Goal: Task Accomplishment & Management: Manage account settings

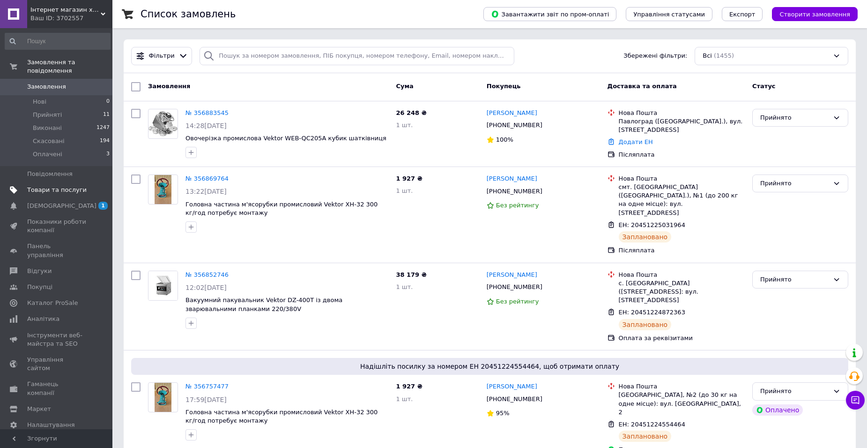
click at [50, 186] on span "Товари та послуги" at bounding box center [57, 190] width 60 height 8
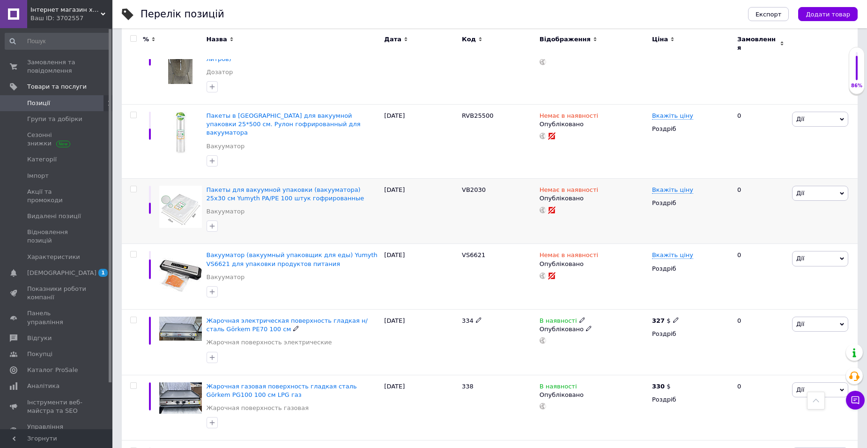
scroll to position [562, 0]
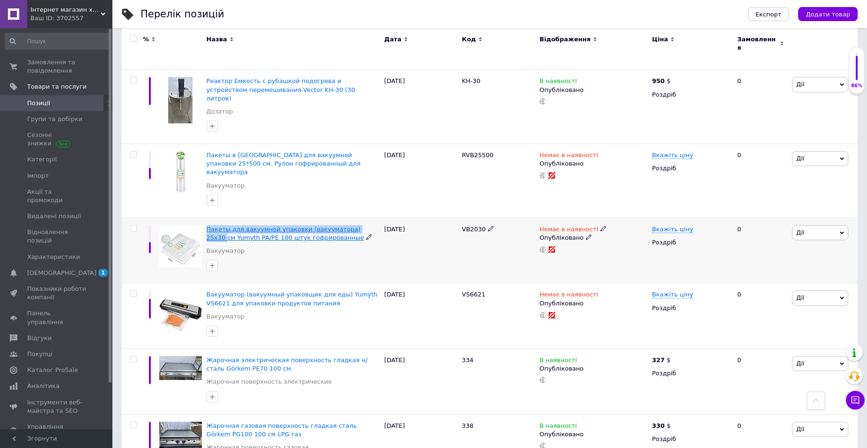
drag, startPoint x: 207, startPoint y: 201, endPoint x: 358, endPoint y: 203, distance: 151.4
click at [601, 225] on icon at bounding box center [604, 228] width 6 height 6
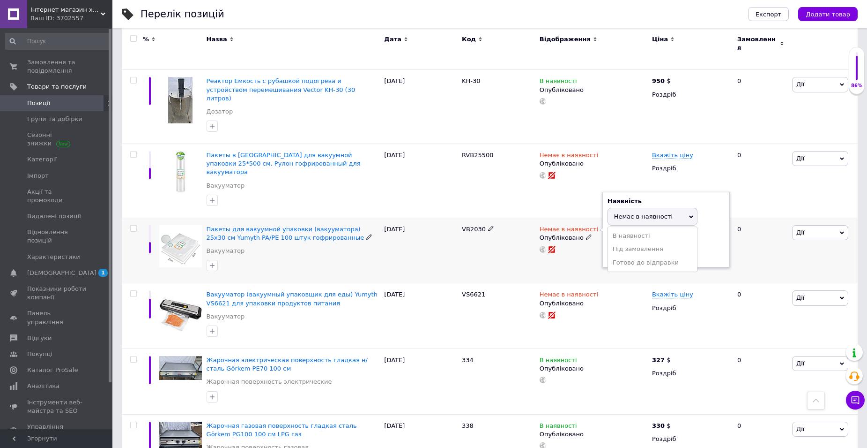
drag, startPoint x: 629, startPoint y: 234, endPoint x: 623, endPoint y: 233, distance: 6.6
click at [629, 256] on li "Готово до відправки" at bounding box center [652, 262] width 89 height 13
click at [507, 221] on div "VB2030" at bounding box center [499, 250] width 78 height 66
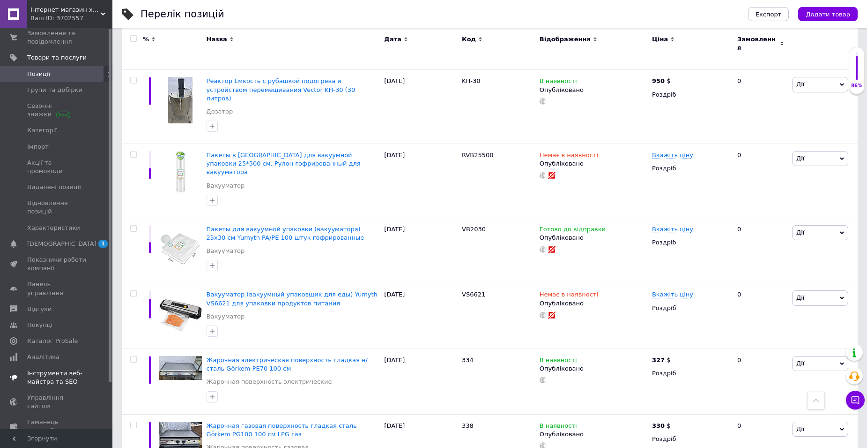
scroll to position [52, 0]
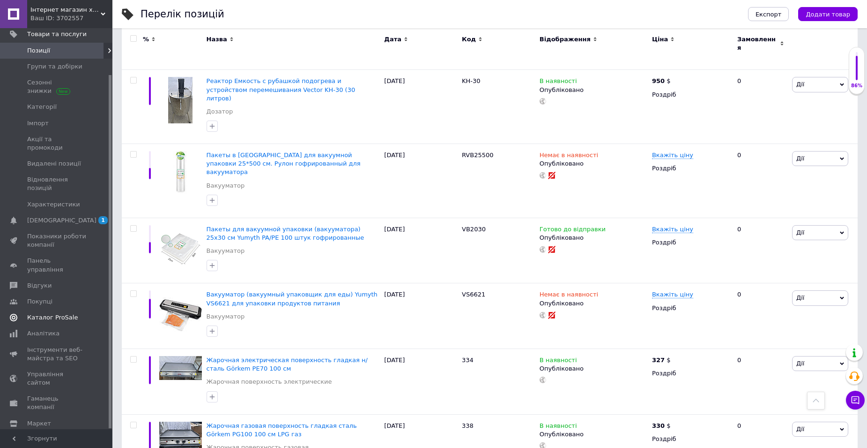
click at [43, 313] on span "Каталог ProSale" at bounding box center [52, 317] width 51 height 8
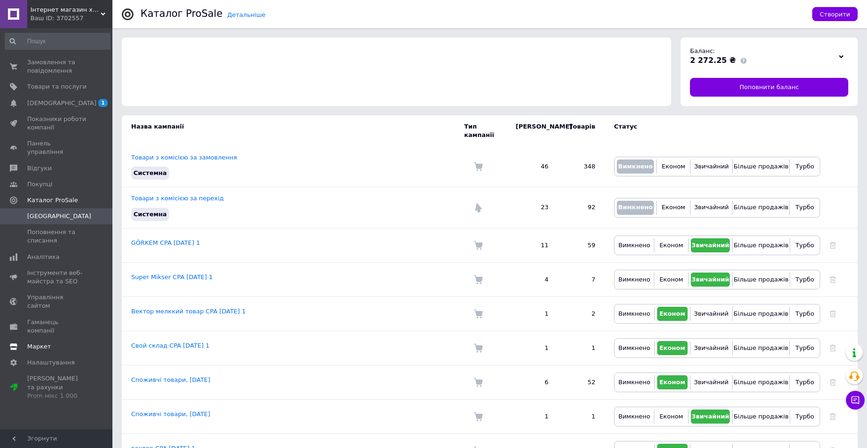
click at [41, 342] on span "Маркет" at bounding box center [39, 346] width 24 height 8
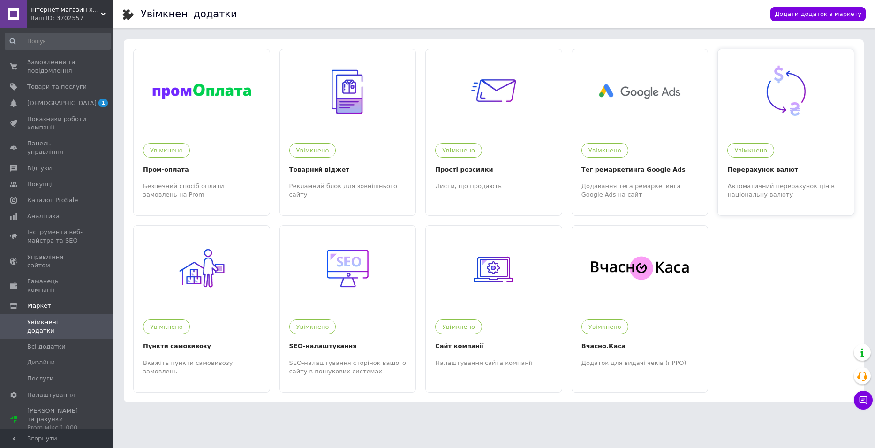
click at [758, 99] on img at bounding box center [786, 92] width 58 height 58
click at [55, 88] on span "Товари та послуги" at bounding box center [57, 86] width 60 height 8
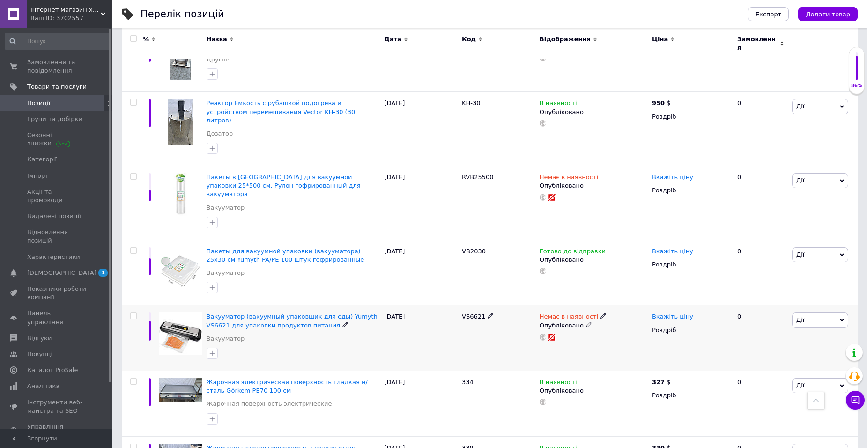
scroll to position [562, 0]
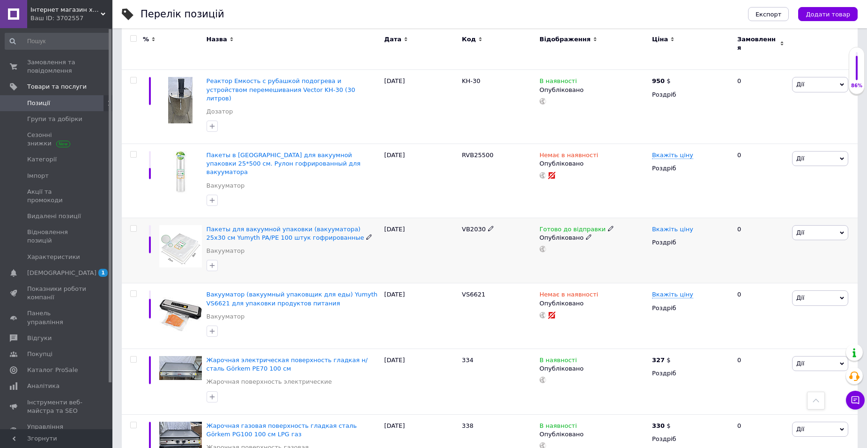
click at [682, 225] on span "Вкажіть ціну" at bounding box center [672, 228] width 41 height 7
type input "26.5"
click at [644, 232] on div "Готово до відправки Опубліковано" at bounding box center [594, 250] width 112 height 66
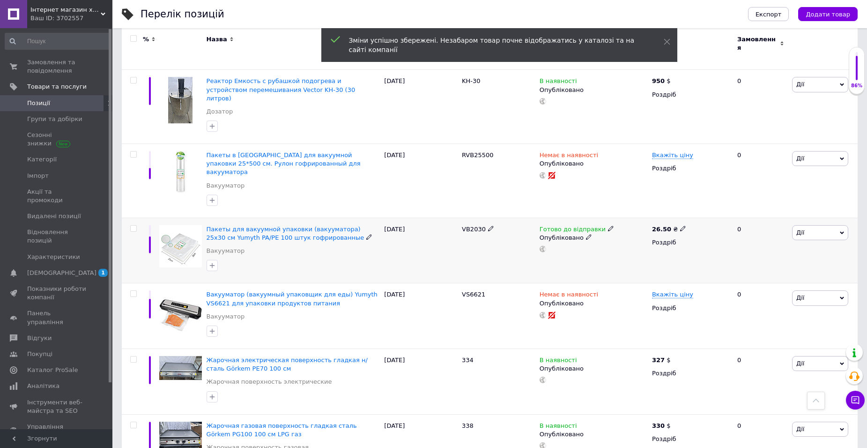
click at [680, 225] on icon at bounding box center [683, 228] width 6 height 6
click at [713, 246] on span "₴" at bounding box center [735, 255] width 90 height 18
click at [711, 267] on li "$" at bounding box center [734, 273] width 89 height 13
click at [650, 235] on div "26.50 ₴ Ціна 26.5 Валюта $ EUR CHF ₴ GBP ¥ PLN ₸ MDL HUF KGS CNY TRY KRW lei Ро…" at bounding box center [691, 250] width 82 height 66
click at [543, 246] on use at bounding box center [543, 249] width 7 height 7
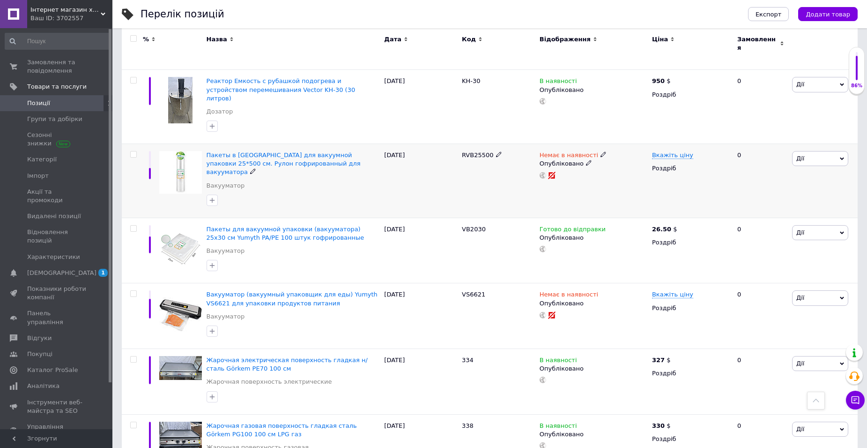
click at [601, 151] on icon at bounding box center [604, 154] width 6 height 6
click at [644, 182] on li "Готово до відправки" at bounding box center [652, 188] width 89 height 13
click at [581, 151] on span "Немає в наявності" at bounding box center [569, 156] width 59 height 10
click at [588, 163] on div "Немає в наявності Наявність Готово до відправки В наявності Немає в наявності П…" at bounding box center [594, 181] width 112 height 74
click at [674, 151] on span "Вкажіть ціну" at bounding box center [672, 154] width 41 height 7
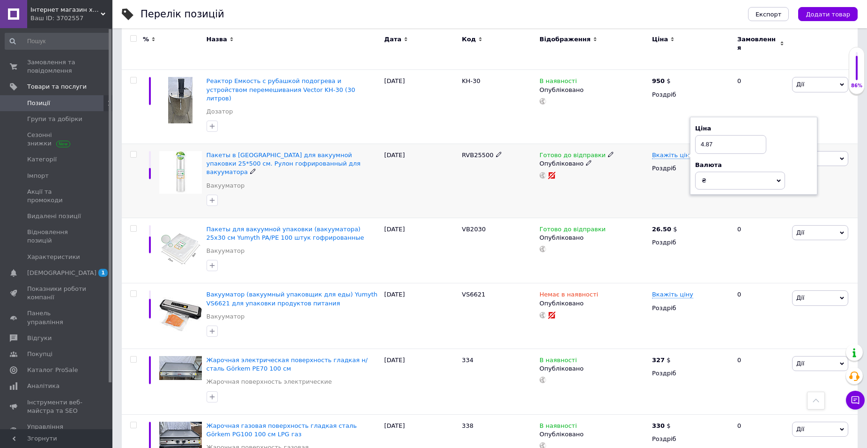
type input "4.87"
click at [618, 175] on div "Готово до відправки Опубліковано" at bounding box center [594, 181] width 112 height 74
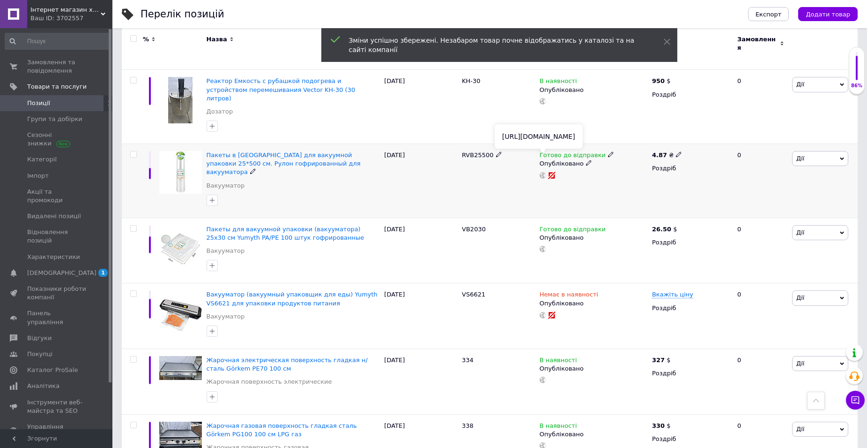
click at [543, 172] on use at bounding box center [543, 175] width 7 height 7
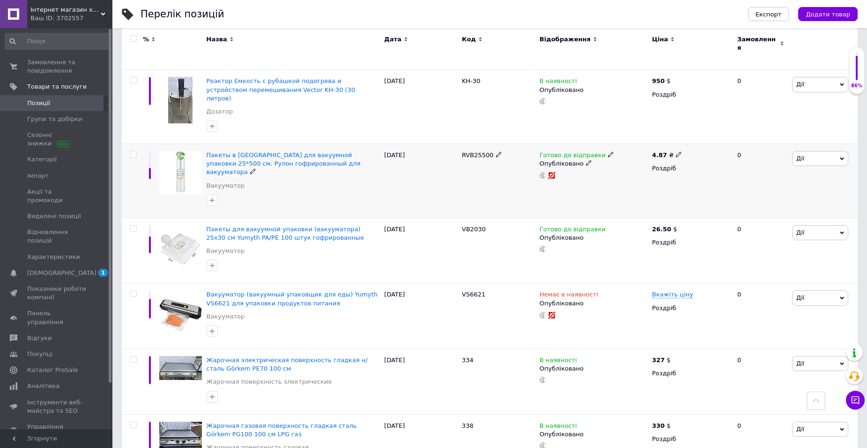
click at [676, 152] on use at bounding box center [678, 154] width 5 height 5
click at [730, 172] on span "₴" at bounding box center [732, 181] width 90 height 18
click at [703, 193] on li "$" at bounding box center [731, 199] width 89 height 13
click at [627, 167] on div "Готово до відправки Опубліковано" at bounding box center [594, 181] width 112 height 74
click at [684, 291] on span "Вкажіть ціну" at bounding box center [672, 294] width 41 height 7
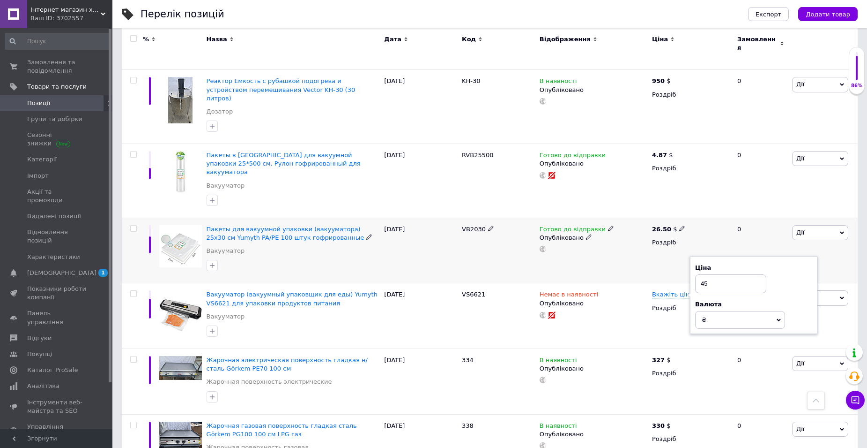
type input "45"
click at [637, 252] on div "Готово до відправки Опубліковано" at bounding box center [594, 250] width 112 height 66
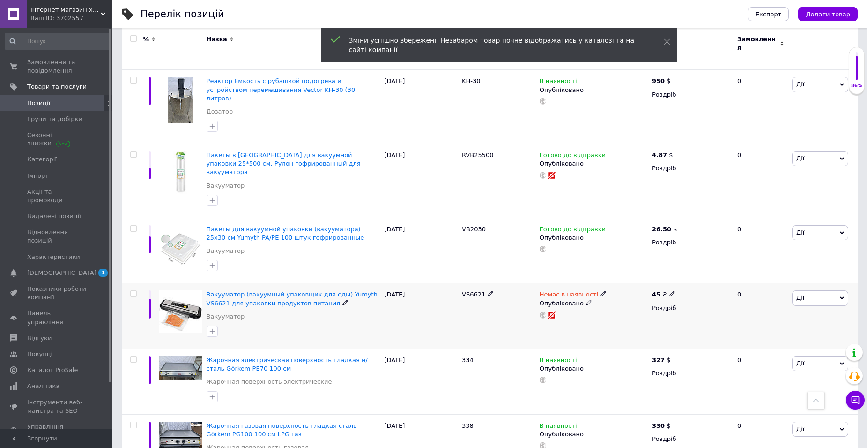
click at [601, 291] on icon at bounding box center [604, 294] width 6 height 6
click at [623, 294] on ul "В наявності Під замовлення Готово до відправки" at bounding box center [653, 314] width 90 height 45
click at [663, 278] on span "Немає в наявності" at bounding box center [643, 281] width 59 height 7
click at [636, 321] on li "Готово до відправки" at bounding box center [652, 327] width 89 height 13
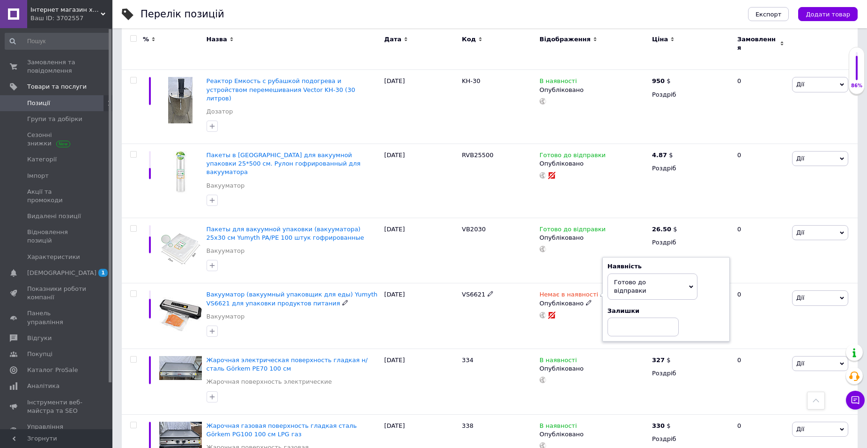
drag, startPoint x: 743, startPoint y: 299, endPoint x: 715, endPoint y: 286, distance: 30.4
click at [742, 299] on div "0" at bounding box center [761, 316] width 58 height 66
click at [669, 304] on div "Роздріб" at bounding box center [690, 308] width 77 height 8
click at [670, 291] on icon at bounding box center [673, 294] width 6 height 6
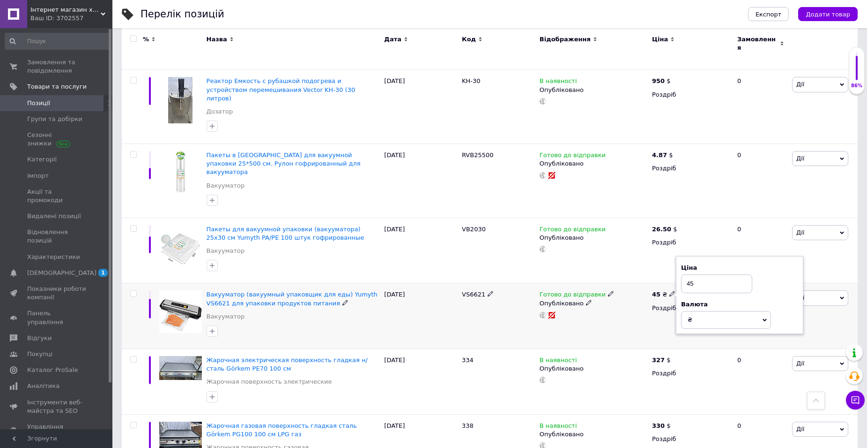
drag, startPoint x: 698, startPoint y: 292, endPoint x: 695, endPoint y: 297, distance: 5.2
click at [698, 311] on span "₴" at bounding box center [726, 320] width 90 height 18
click at [695, 332] on li "$" at bounding box center [726, 338] width 89 height 13
click at [628, 299] on div "Готово до відправки Опубліковано" at bounding box center [594, 316] width 112 height 66
click at [40, 366] on span "Каталог ProSale" at bounding box center [52, 370] width 51 height 8
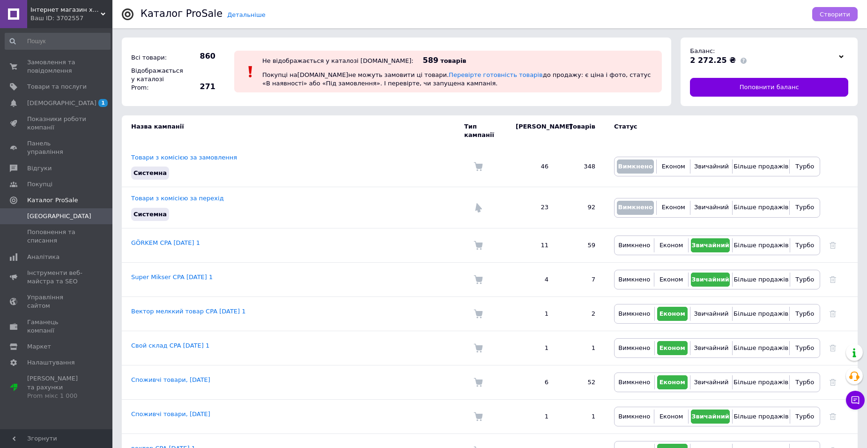
click at [829, 14] on span "Створити" at bounding box center [835, 14] width 30 height 7
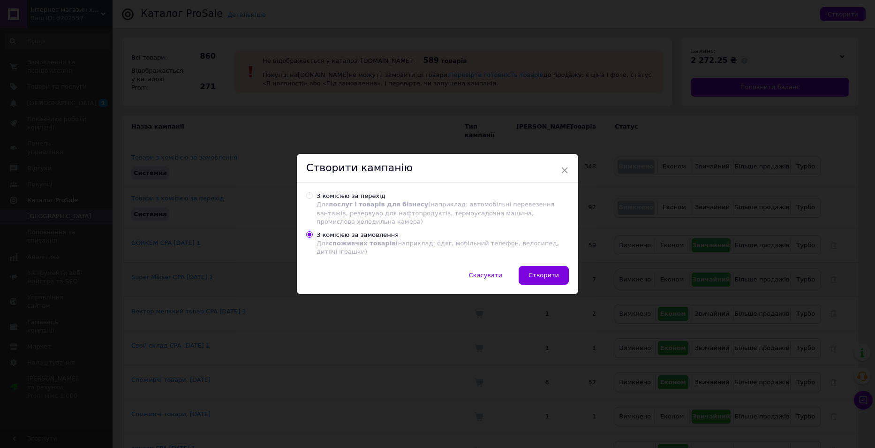
click at [552, 271] on span "Створити" at bounding box center [543, 274] width 30 height 7
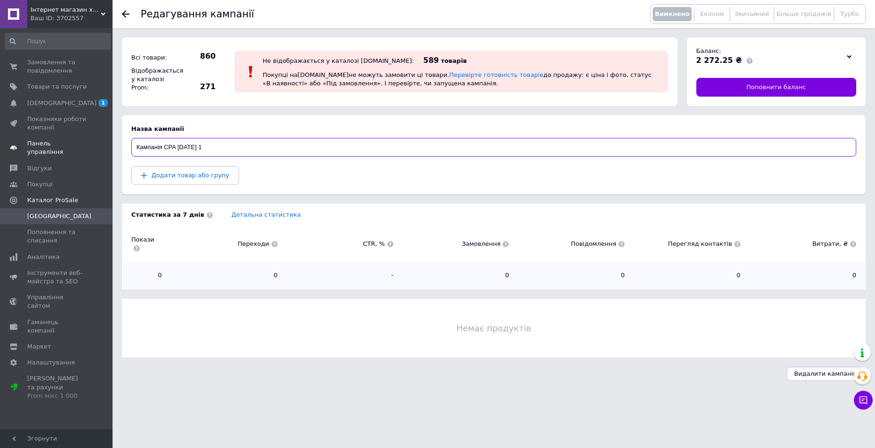
drag, startPoint x: 215, startPoint y: 150, endPoint x: 112, endPoint y: 146, distance: 103.7
click at [112, 146] on div "Інтернет магазин харчового обладнання Proffood.com.ua Ваш ID: 3702557 Сайт Інте…" at bounding box center [437, 195] width 875 height 390
type input "Товар склад китай"
click at [195, 167] on button "Додати товар або групу" at bounding box center [185, 175] width 108 height 19
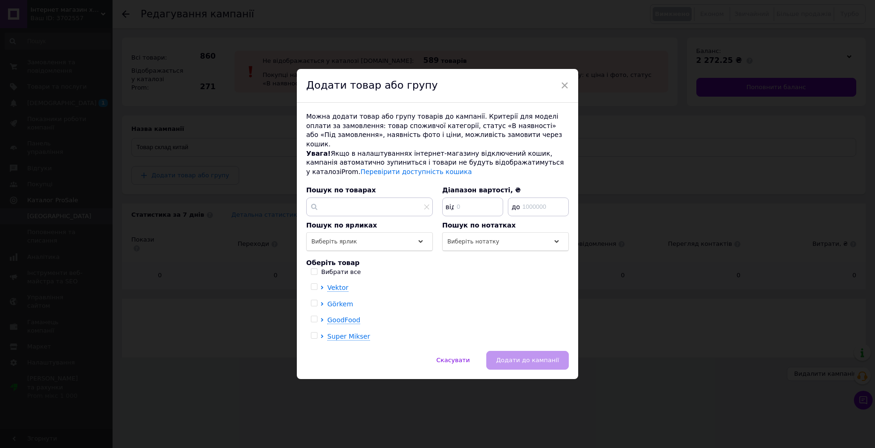
click at [335, 300] on span "Görkem" at bounding box center [340, 303] width 26 height 7
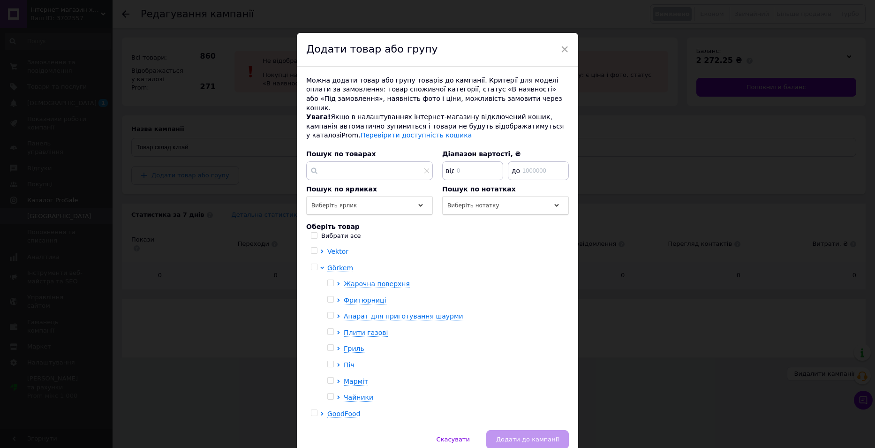
click at [335, 247] on span "Vektor" at bounding box center [337, 250] width 21 height 7
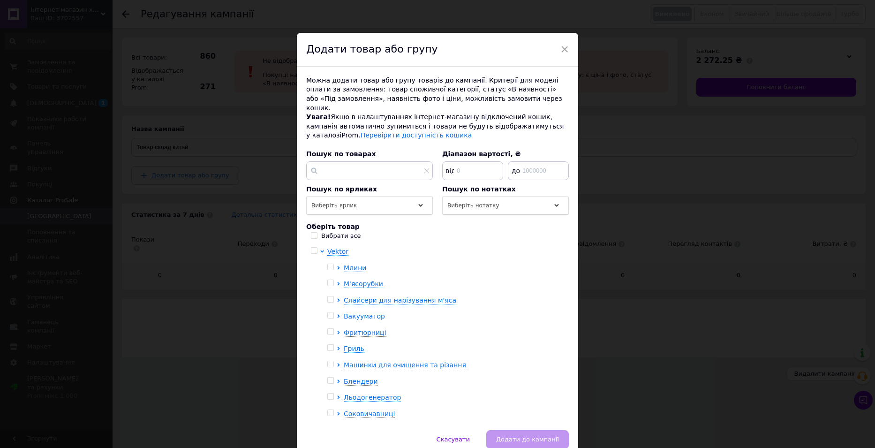
click at [355, 312] on span "Вакууматор" at bounding box center [364, 315] width 41 height 7
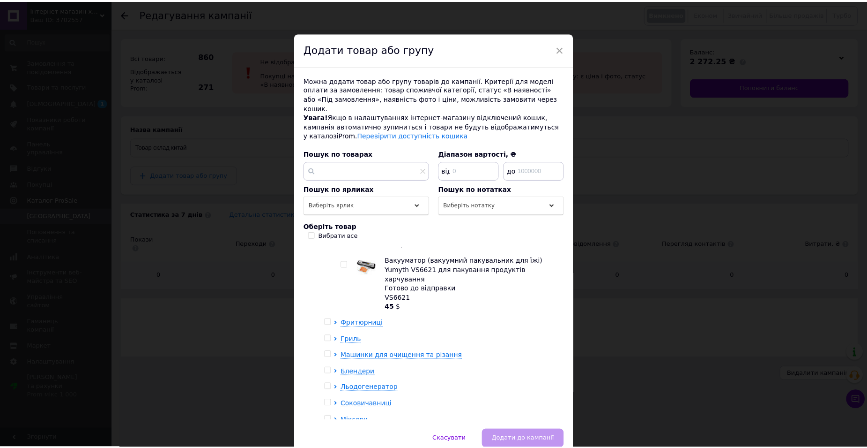
scroll to position [141, 0]
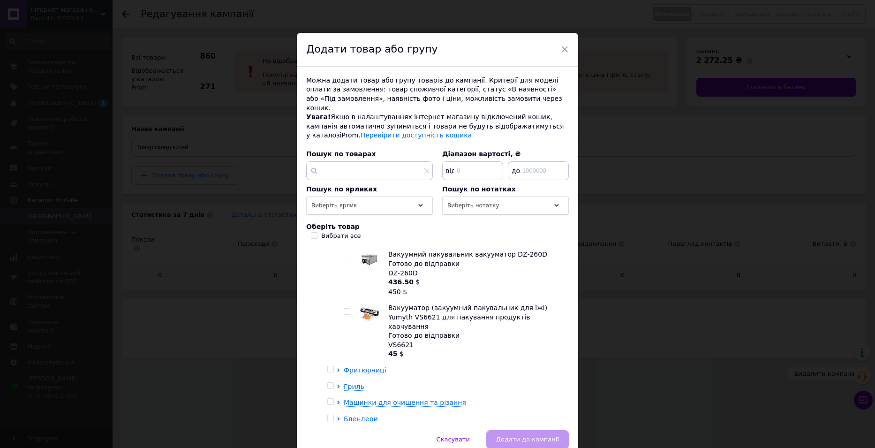
click at [346, 308] on input "checkbox" at bounding box center [347, 311] width 6 height 6
checkbox input "true"
click at [509, 435] on span "Додати до кампанії" at bounding box center [527, 438] width 63 height 7
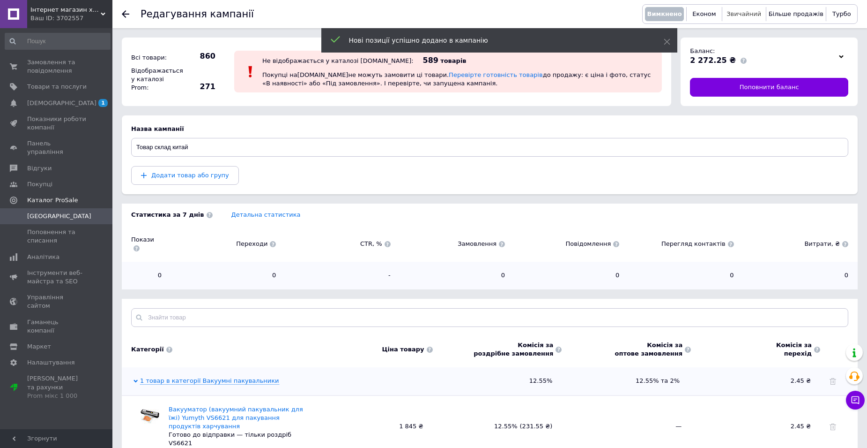
click at [739, 14] on span "Звичайний" at bounding box center [744, 13] width 35 height 7
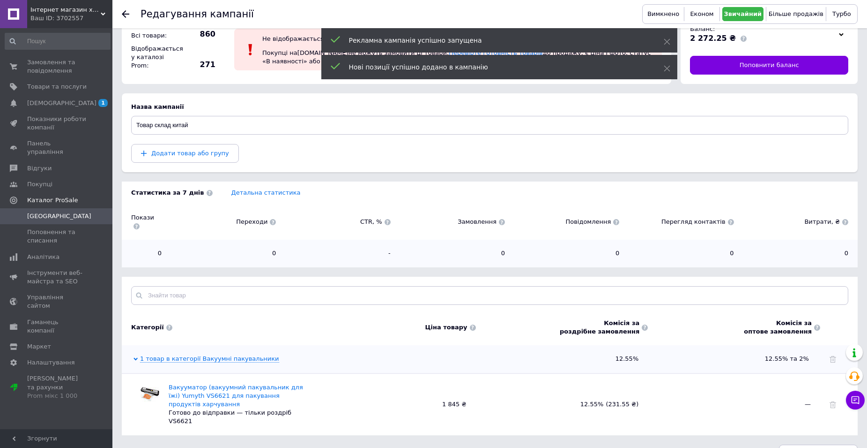
scroll to position [34, 0]
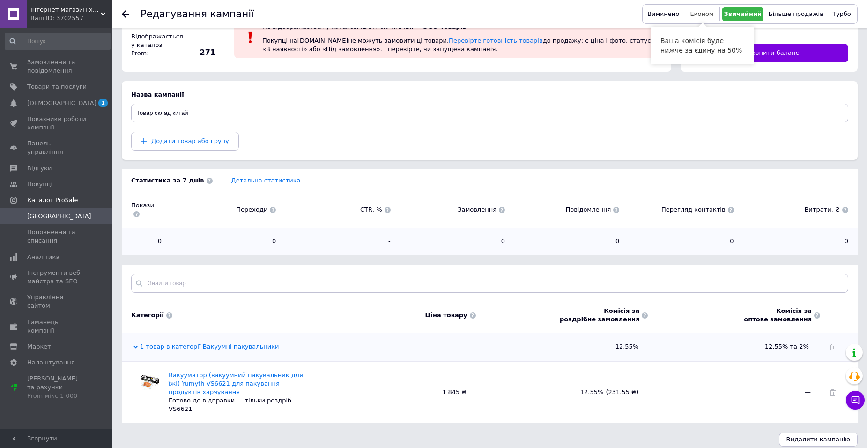
click at [702, 10] on span "Економ" at bounding box center [701, 13] width 23 height 7
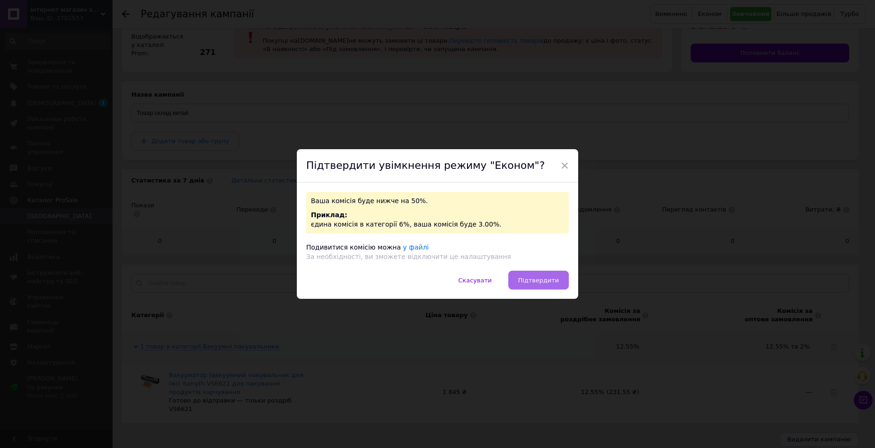
click at [550, 287] on button "Підтвердити" at bounding box center [538, 279] width 60 height 19
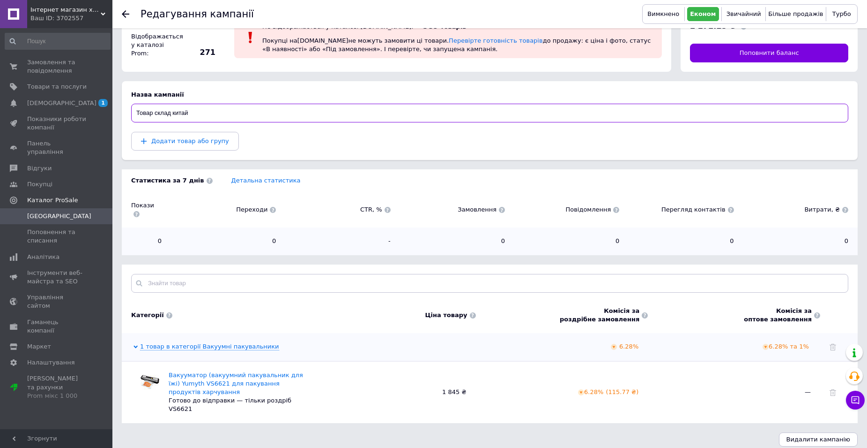
click at [194, 112] on input "Товар склад китай" at bounding box center [490, 113] width 718 height 19
type input "Товар склад китай ЗА ЗАКАЗ"
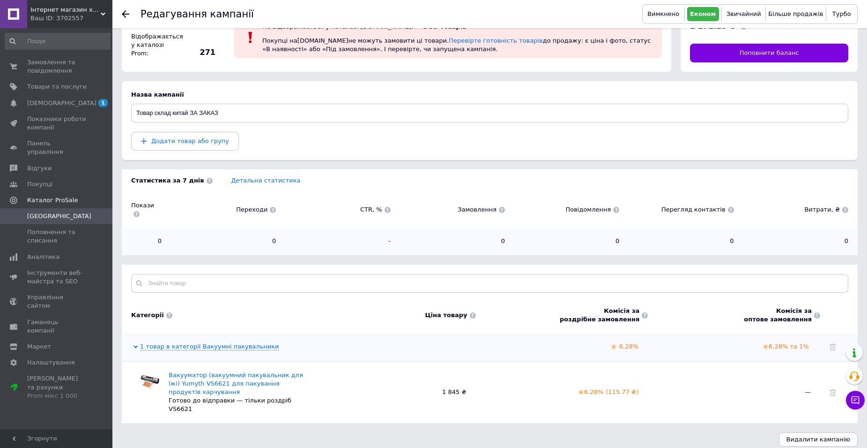
click at [124, 15] on use at bounding box center [125, 13] width 7 height 7
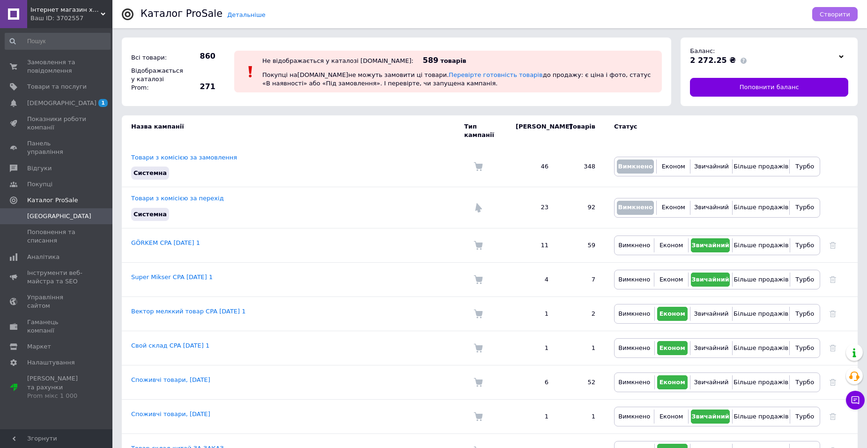
click at [839, 14] on span "Створити" at bounding box center [835, 14] width 30 height 7
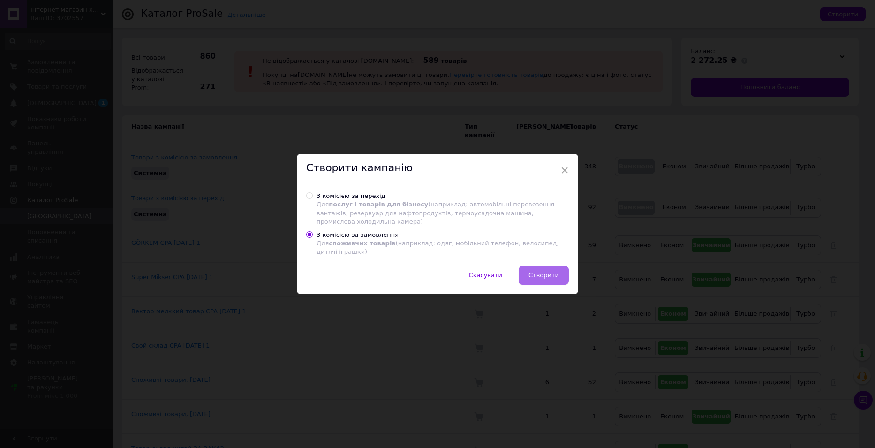
click at [553, 271] on span "Створити" at bounding box center [543, 274] width 30 height 7
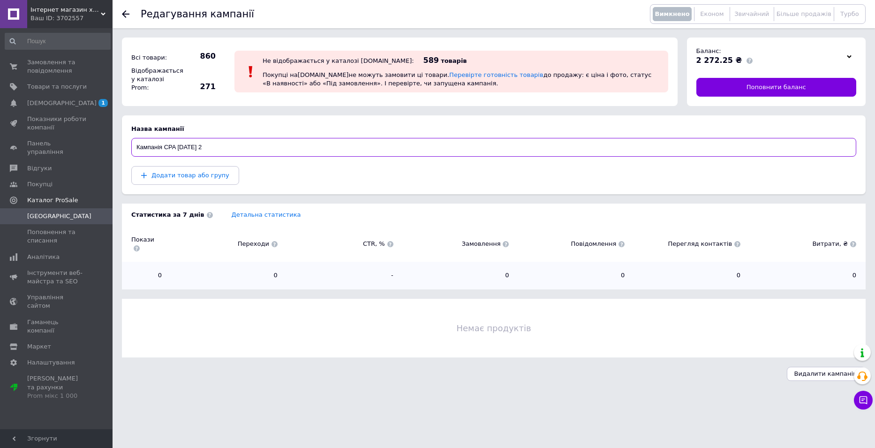
drag, startPoint x: 157, startPoint y: 155, endPoint x: 128, endPoint y: 159, distance: 28.9
click at [128, 159] on section "Назва кампанії Кампанія CPA 12.08.2025 2 Додати товар або групу" at bounding box center [493, 154] width 743 height 79
type input "Товар склад за КЛІК"
click at [179, 180] on button "Додати товар або групу" at bounding box center [185, 175] width 108 height 19
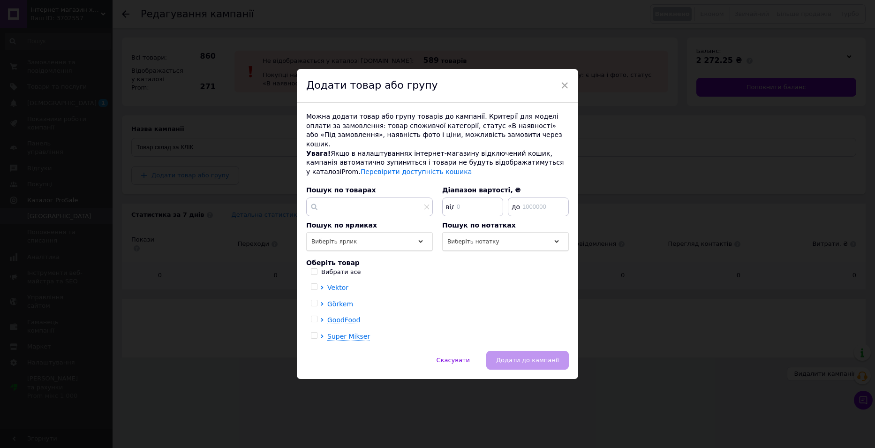
click at [334, 284] on span "Vektor" at bounding box center [337, 287] width 21 height 7
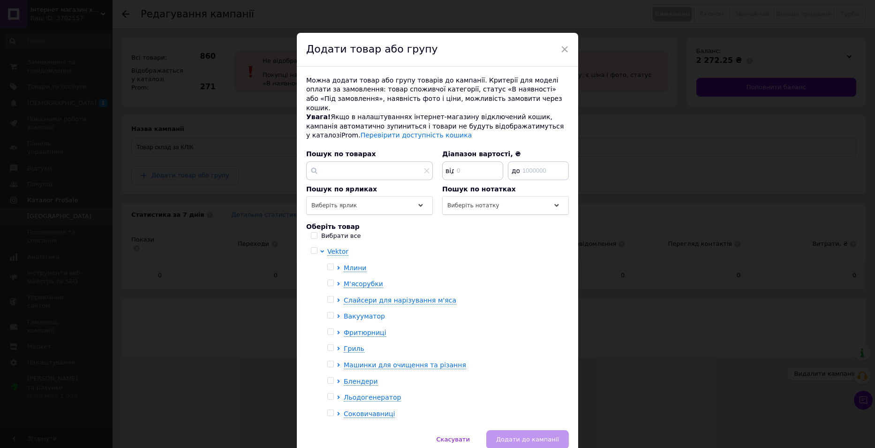
click at [349, 312] on span "Вакууматор" at bounding box center [364, 315] width 41 height 7
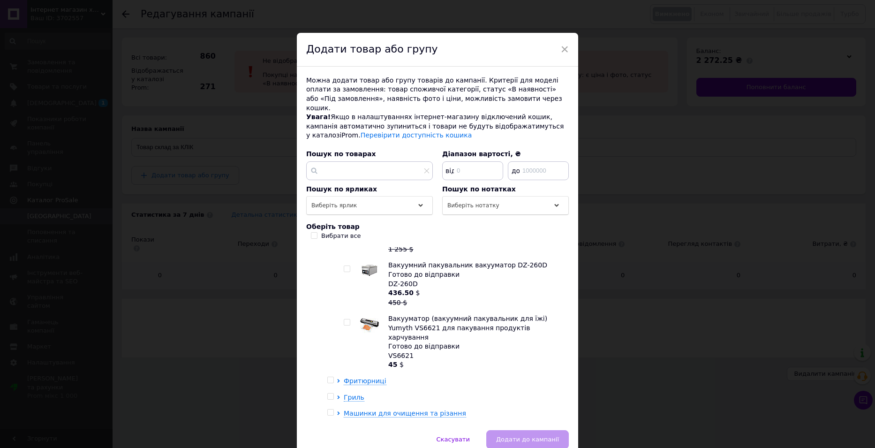
scroll to position [47, 0]
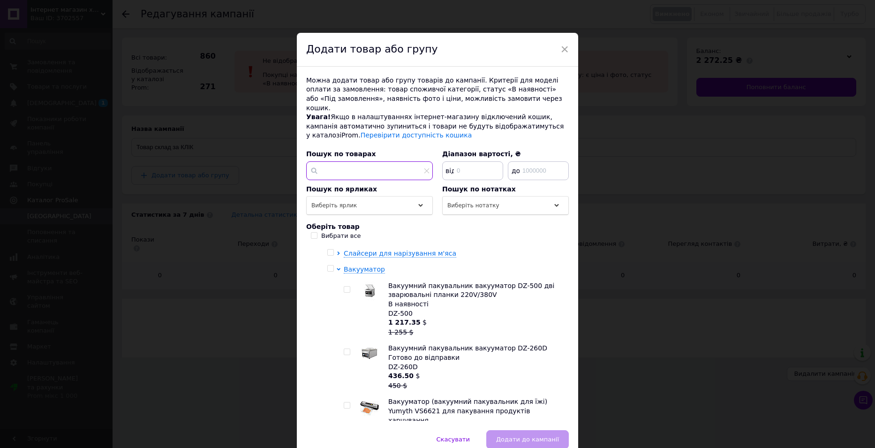
click at [353, 162] on input "text" at bounding box center [369, 170] width 127 height 19
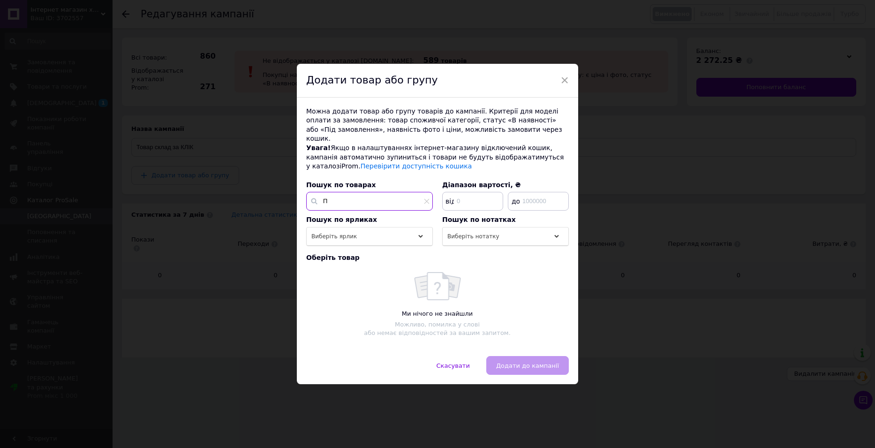
scroll to position [0, 0]
type input "ПАКЕ"
click at [563, 85] on span "×" at bounding box center [564, 80] width 8 height 16
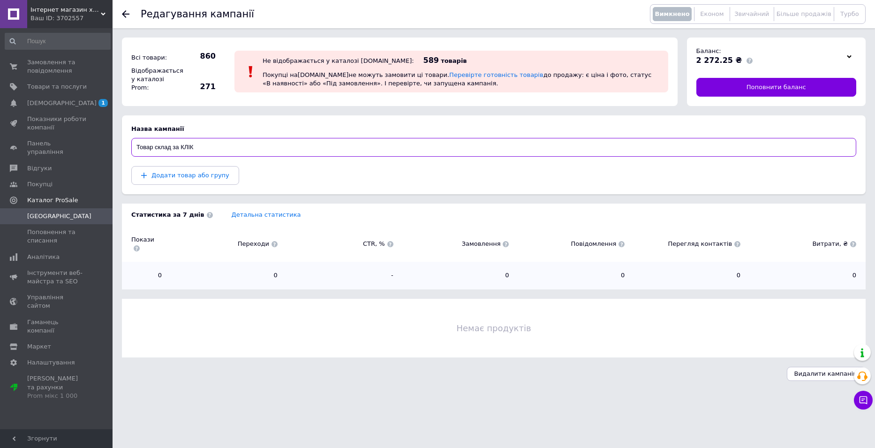
drag, startPoint x: 199, startPoint y: 146, endPoint x: 127, endPoint y: 150, distance: 71.8
click at [127, 150] on section "Назва кампанії Товар склад за КЛІК Додати товар або групу" at bounding box center [493, 154] width 743 height 79
click at [816, 366] on div "Редагування кампанії Вимкнено Економ Звичайний Більше продажів Турбо Всі товари…" at bounding box center [493, 195] width 762 height 390
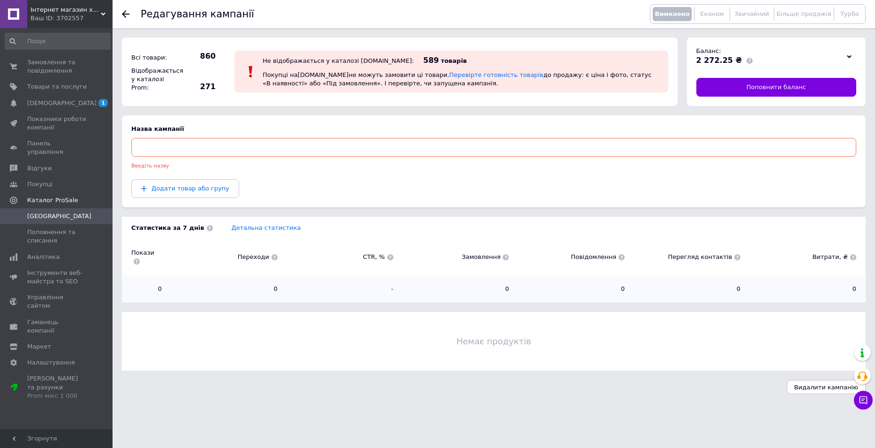
click at [806, 383] on span "Видалити кампанію" at bounding box center [826, 386] width 64 height 7
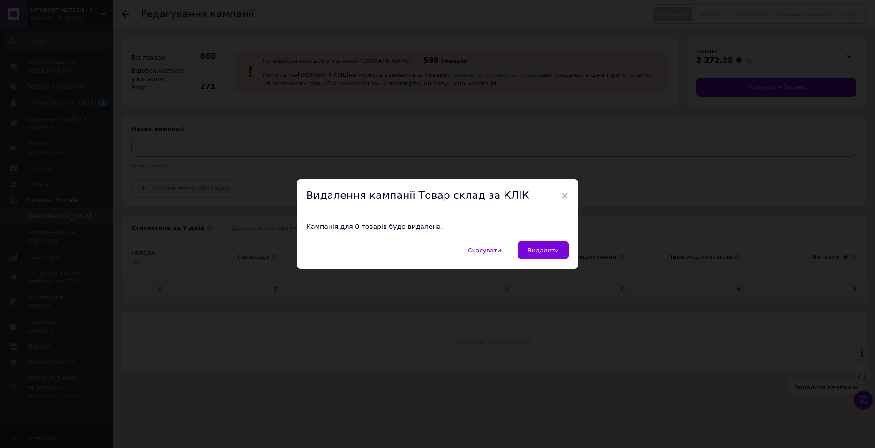
click at [533, 250] on span "Видалити" at bounding box center [542, 250] width 31 height 7
